Goal: Task Accomplishment & Management: Manage account settings

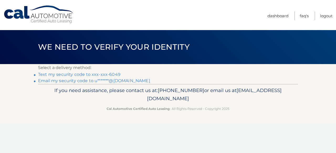
click at [113, 76] on link "Text my security code to xxx-xxx-6049" at bounding box center [79, 74] width 82 height 5
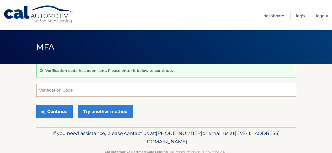
click at [105, 88] on input "Verification Code" at bounding box center [166, 90] width 260 height 13
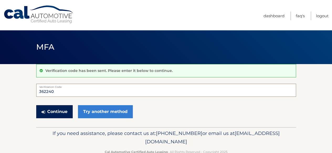
type input "362240"
click at [58, 117] on button "Continue" at bounding box center [54, 111] width 36 height 13
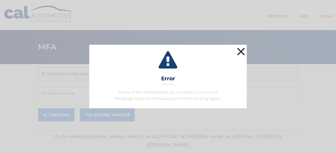
click at [240, 52] on button "×" at bounding box center [241, 51] width 10 height 10
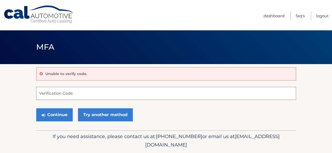
click at [135, 92] on input "Verification Code" at bounding box center [166, 93] width 260 height 13
type input "362240"
click at [52, 107] on div "Continue Try another method" at bounding box center [166, 116] width 260 height 18
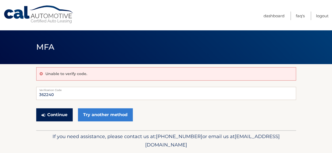
click at [52, 110] on button "Continue" at bounding box center [54, 115] width 36 height 13
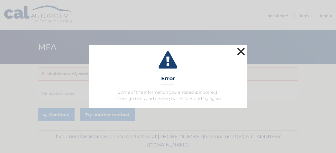
click at [243, 50] on button "×" at bounding box center [241, 51] width 10 height 10
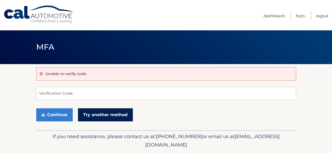
click at [102, 115] on link "Try another method" at bounding box center [105, 115] width 55 height 13
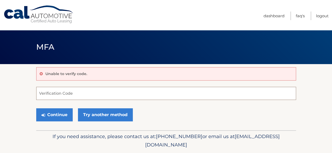
click at [151, 91] on input "Verification Code" at bounding box center [166, 93] width 260 height 13
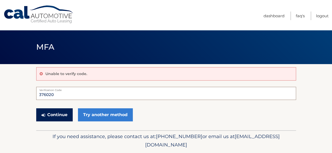
type input "376020"
click at [53, 114] on button "Continue" at bounding box center [54, 115] width 36 height 13
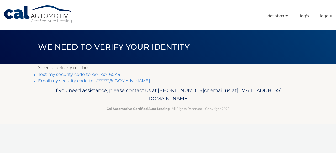
click at [112, 73] on link "Text my security code to xxx-xxx-6049" at bounding box center [79, 74] width 82 height 5
click at [88, 81] on link "Email my security code to u*******@hotmail.com" at bounding box center [94, 80] width 112 height 5
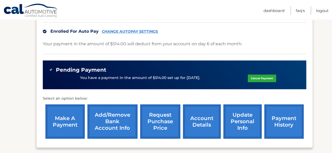
scroll to position [128, 0]
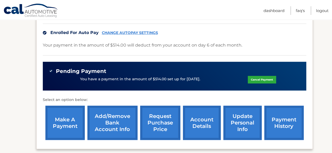
click at [124, 32] on link "CHANGE AUTOPAY SETTINGS" at bounding box center [130, 33] width 56 height 4
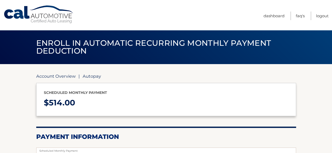
click at [66, 77] on link "Account Overview" at bounding box center [55, 76] width 39 height 5
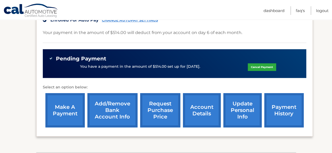
scroll to position [139, 0]
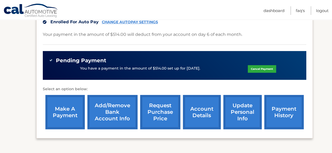
click at [123, 113] on link "Add/Remove bank account info" at bounding box center [112, 112] width 50 height 34
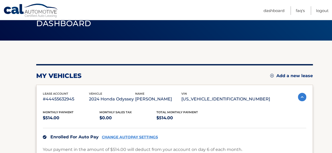
scroll to position [0, 0]
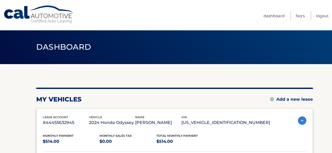
click at [42, 19] on link "Cal Automotive" at bounding box center [38, 14] width 71 height 19
